Goal: Task Accomplishment & Management: Use online tool/utility

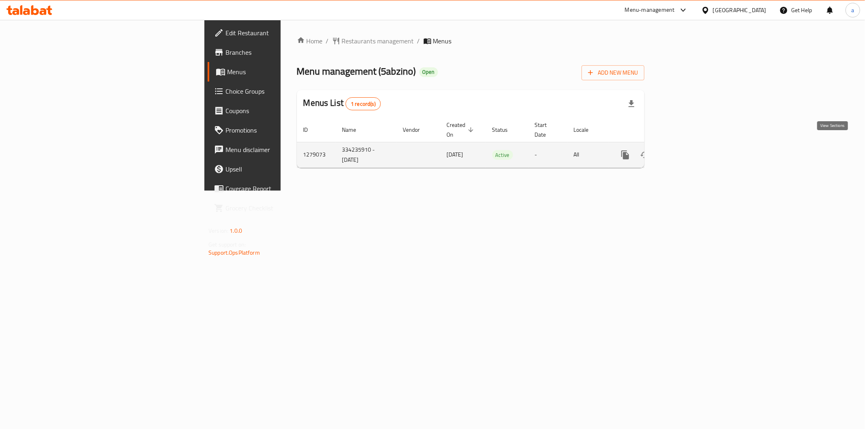
click at [688, 150] on icon "enhanced table" at bounding box center [683, 155] width 10 height 10
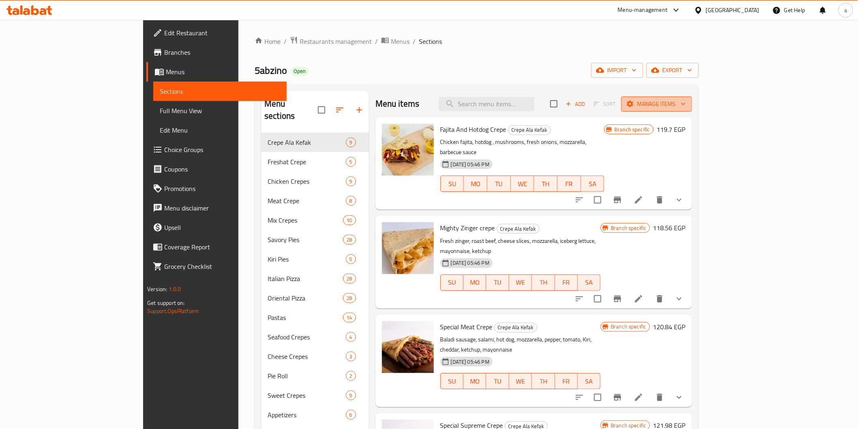
click at [685, 99] on span "Manage items" at bounding box center [656, 104] width 58 height 10
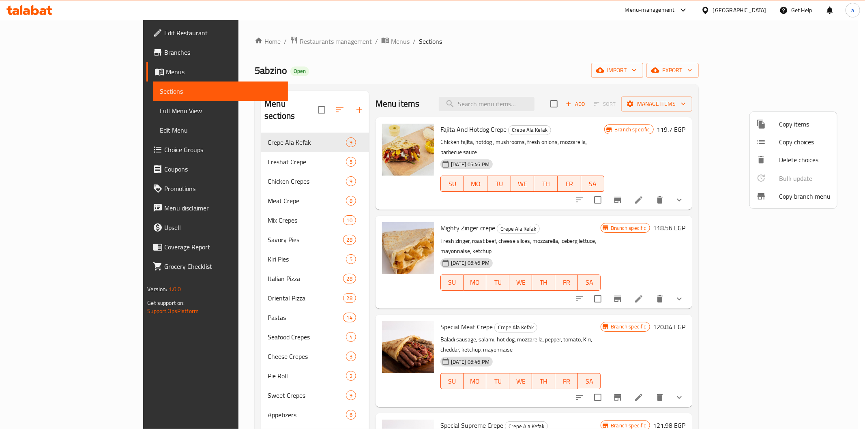
click at [767, 191] on div at bounding box center [767, 196] width 23 height 10
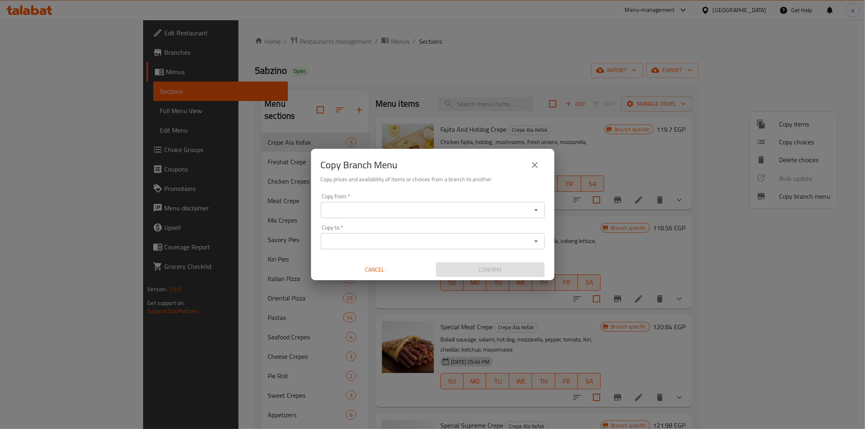
click at [390, 215] on input "Copy from   *" at bounding box center [425, 209] width 205 height 11
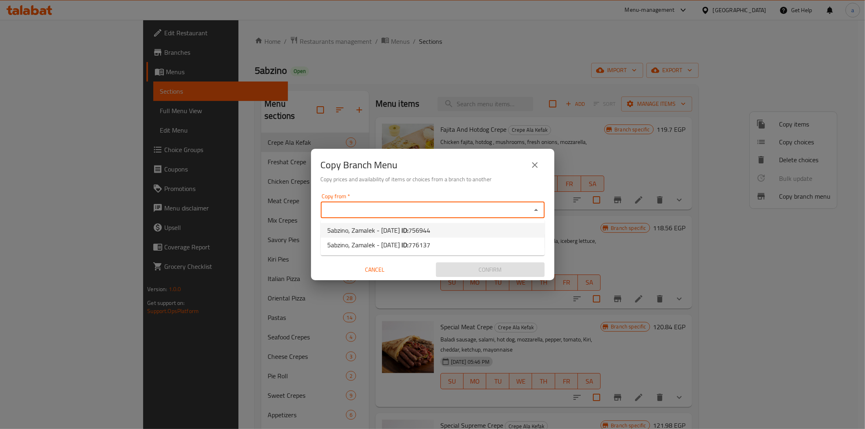
click at [437, 226] on li "5abzino, Zamalek - [DATE] ID: 756944" at bounding box center [433, 230] width 224 height 15
type input "5abzino, Zamalek - [DATE]"
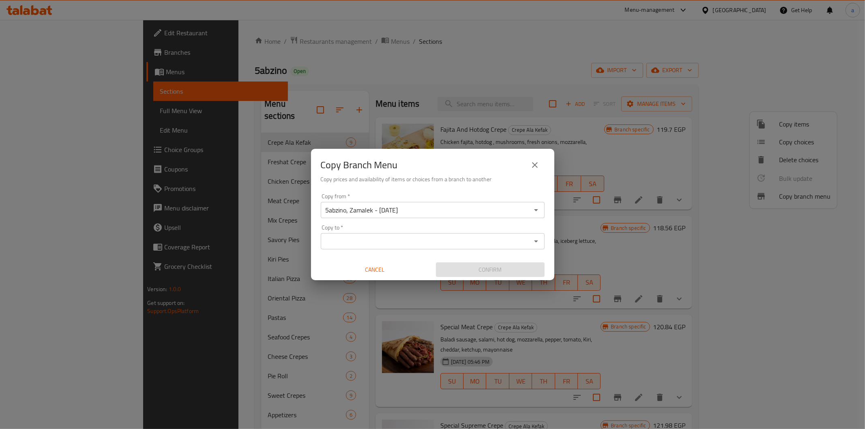
click at [504, 236] on input "Copy to   *" at bounding box center [425, 240] width 205 height 11
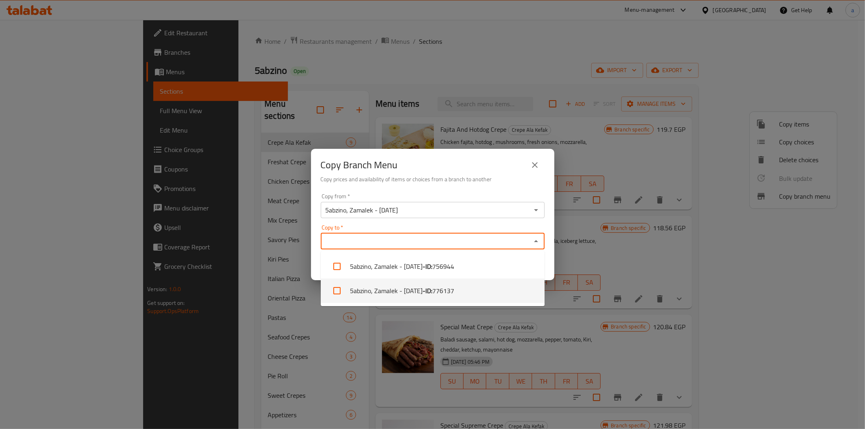
click at [469, 293] on li "5abzino, Zamalek - [DATE] - ID: 776137" at bounding box center [433, 290] width 224 height 24
checkbox input "true"
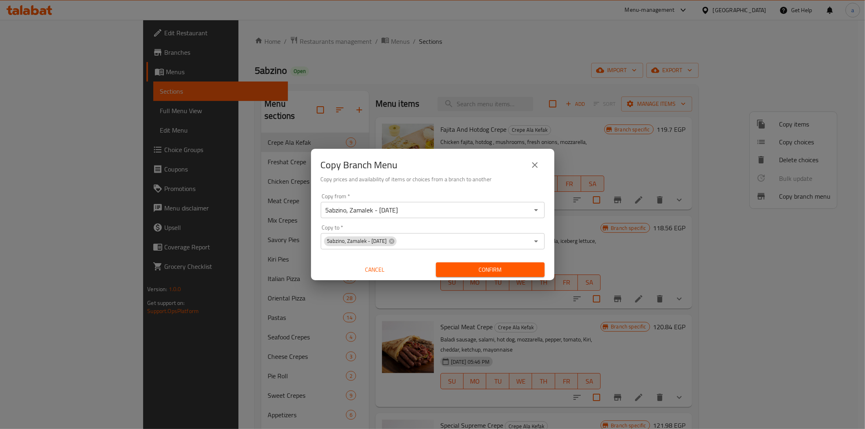
click at [475, 120] on div "Copy Branch Menu Copy prices and availability of items or choices from a branch…" at bounding box center [432, 214] width 865 height 429
click at [488, 271] on span "Confirm" at bounding box center [490, 270] width 96 height 10
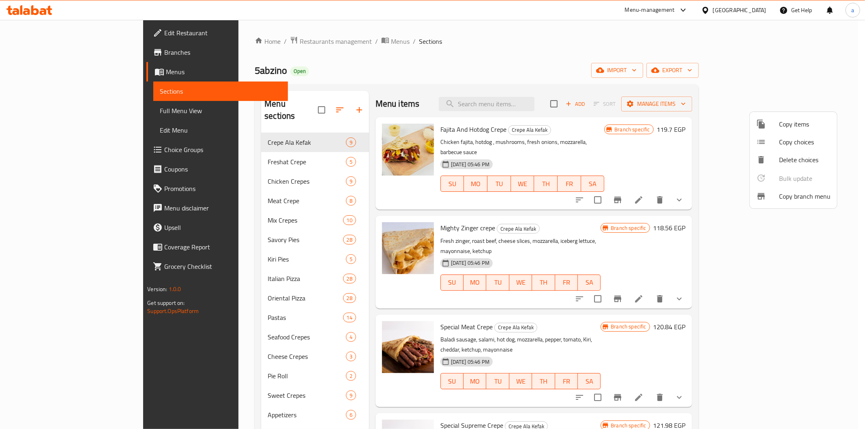
click at [58, 55] on div at bounding box center [432, 214] width 865 height 429
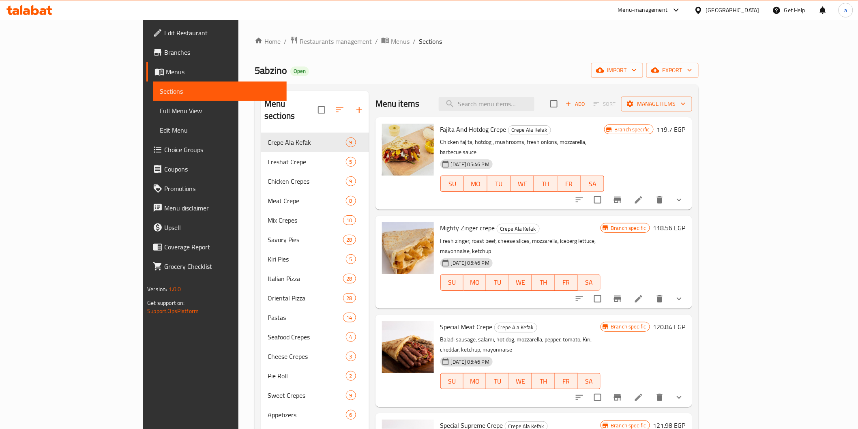
click at [164, 49] on span "Branches" at bounding box center [222, 52] width 116 height 10
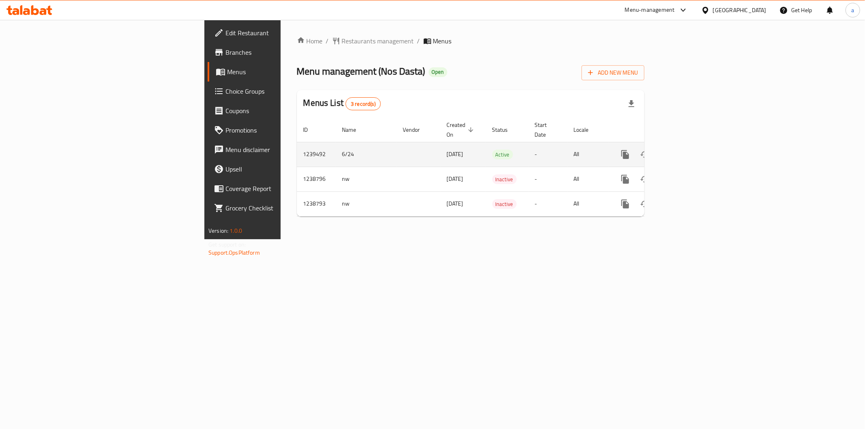
click at [688, 150] on icon "enhanced table" at bounding box center [683, 155] width 10 height 10
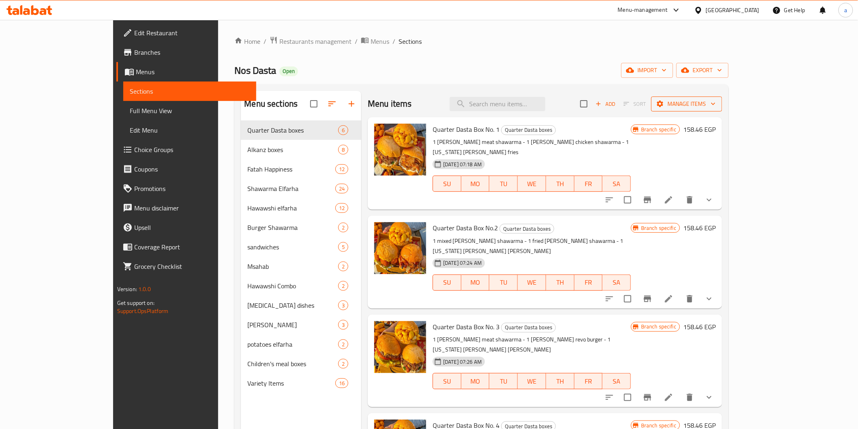
click at [722, 96] on button "Manage items" at bounding box center [686, 103] width 71 height 15
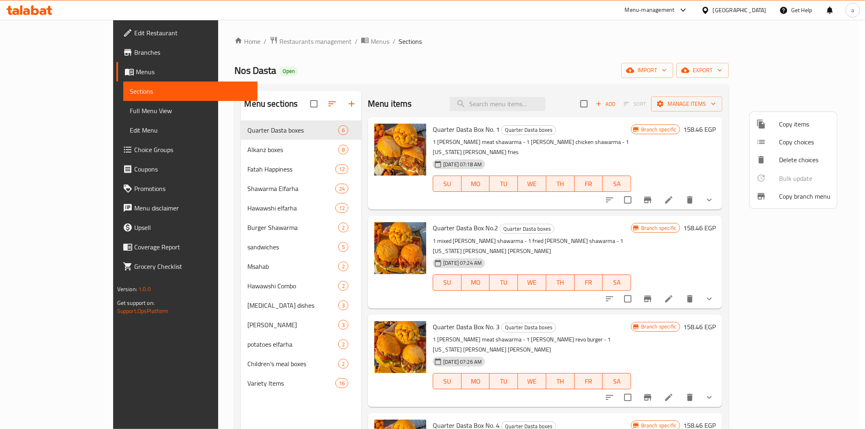
click at [773, 194] on div at bounding box center [767, 196] width 23 height 10
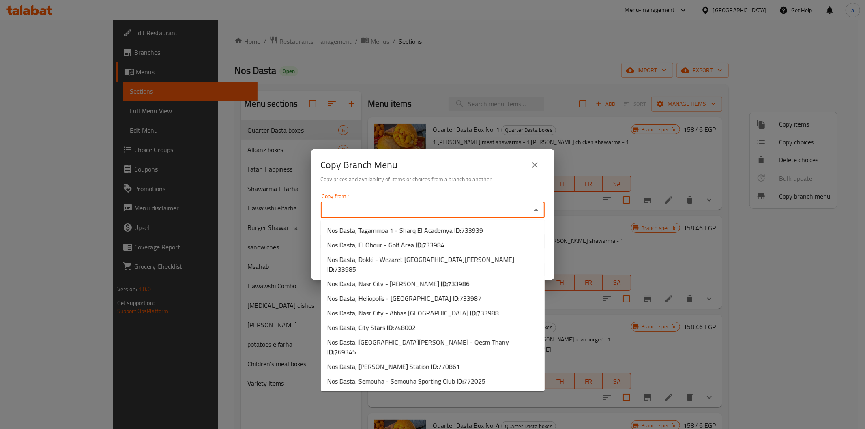
click at [422, 209] on input "Copy from   *" at bounding box center [425, 209] width 205 height 11
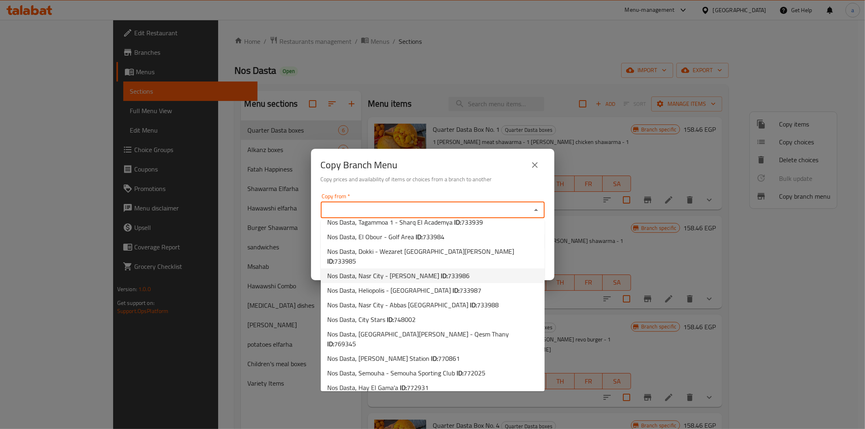
scroll to position [10, 0]
click at [441, 379] on li "Nos Dasta, Hay El Gama'a ID: 772931" at bounding box center [433, 386] width 224 height 15
type input "Nos Dasta, Hay El Gama'a"
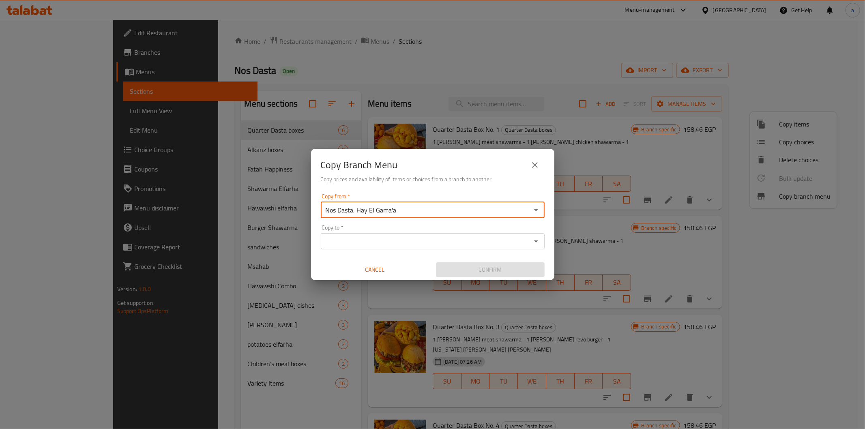
click at [459, 250] on div "Copy from   * Nos Dasta, Hay El Gama'a Copy from * Copy to   * Copy to * Cancel…" at bounding box center [432, 235] width 243 height 90
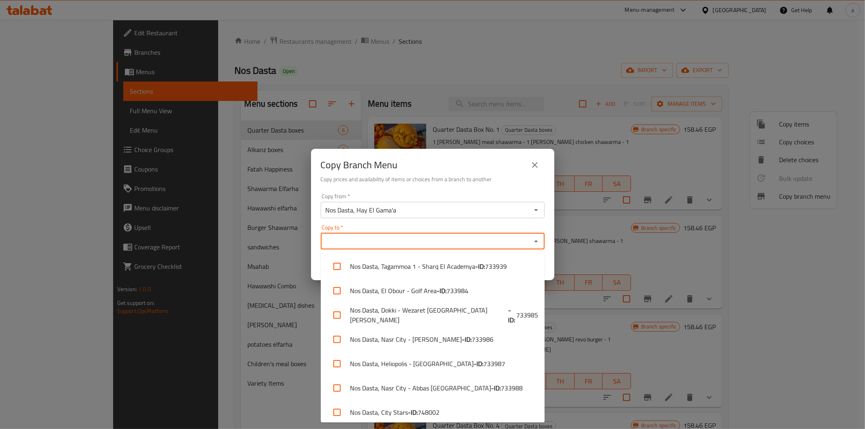
click at [464, 238] on input "Copy to   *" at bounding box center [425, 240] width 205 height 11
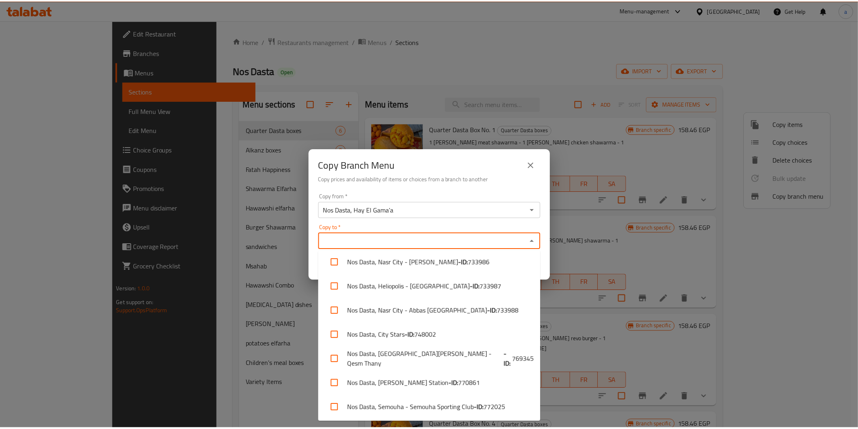
scroll to position [126, 0]
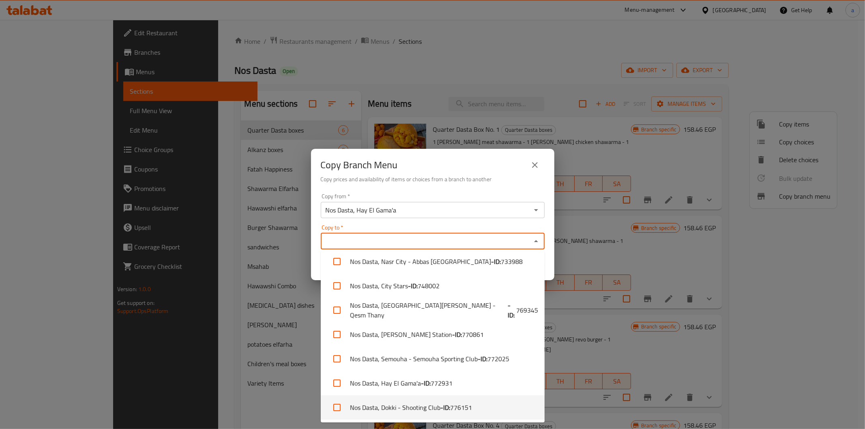
click at [460, 414] on li "Nos Dasta, Dokki - Shooting Club - ID: 776151" at bounding box center [433, 407] width 224 height 24
checkbox input "true"
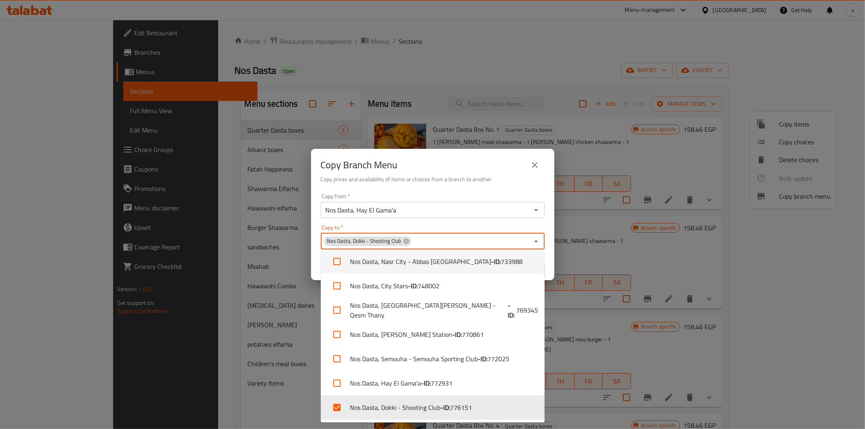
click at [490, 163] on div "Copy Branch Menu" at bounding box center [433, 164] width 224 height 19
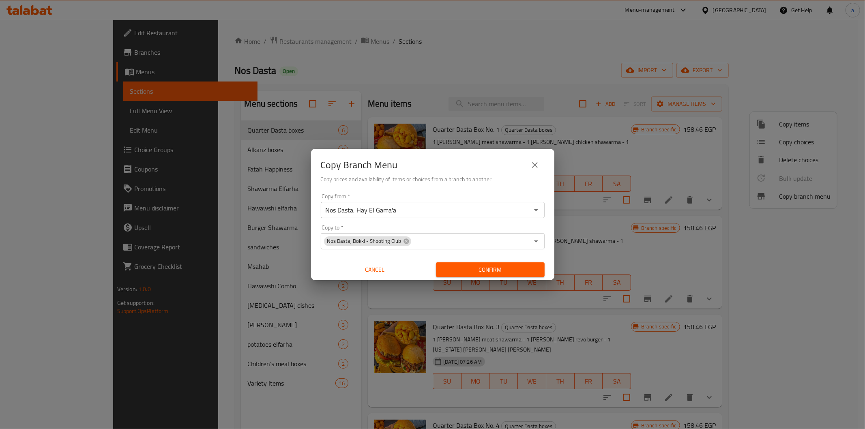
click at [492, 272] on span "Confirm" at bounding box center [490, 270] width 96 height 10
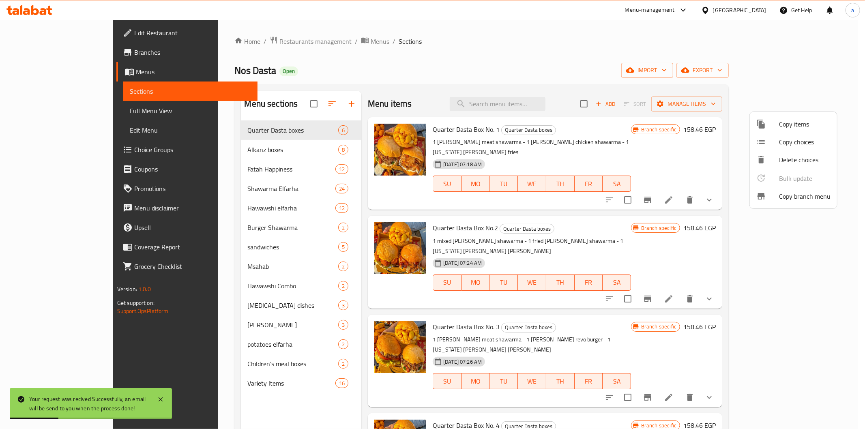
click at [56, 54] on div at bounding box center [432, 214] width 865 height 429
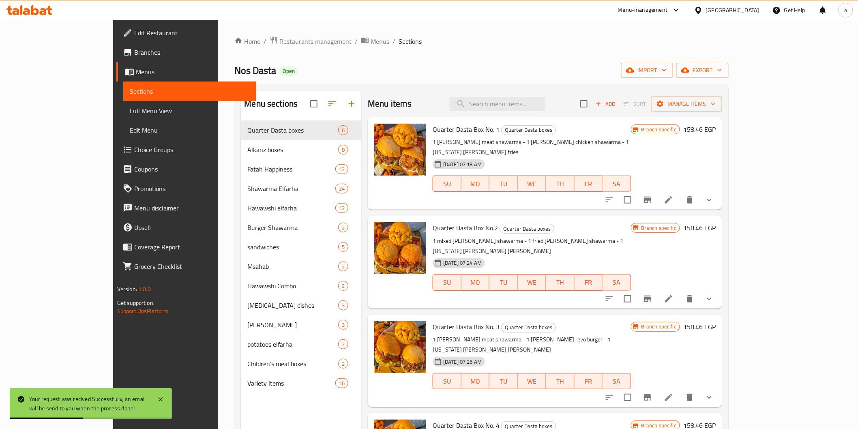
click at [134, 54] on span "Branches" at bounding box center [192, 52] width 116 height 10
